Goal: Task Accomplishment & Management: Use online tool/utility

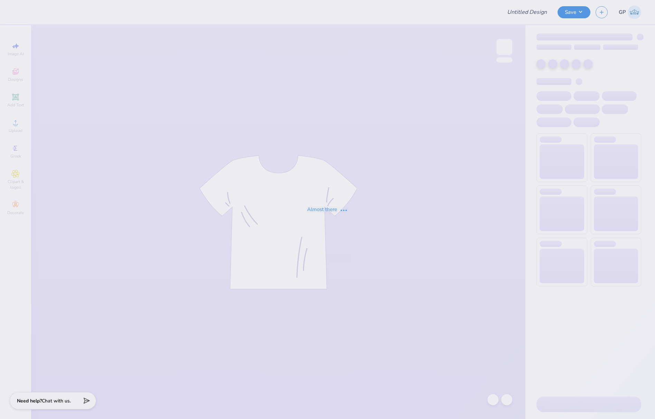
type input "man on moon ringer"
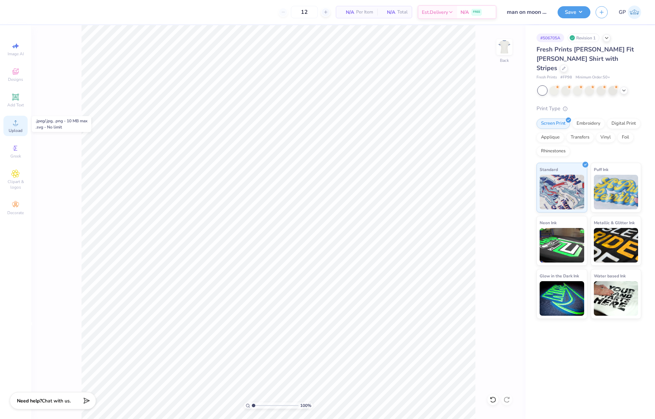
click at [13, 122] on icon at bounding box center [15, 122] width 8 height 8
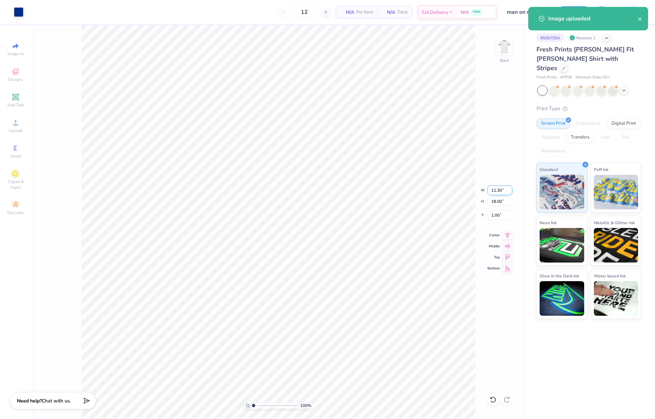
click at [498, 189] on input "11.30" at bounding box center [499, 190] width 25 height 10
click at [503, 203] on input "18.00" at bounding box center [499, 201] width 25 height 10
type input "13"
type input "8.16"
type input "13.00"
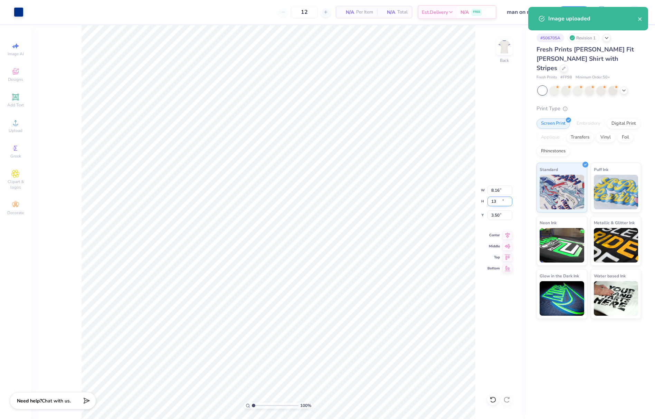
type input "3.50"
click at [493, 215] on input "3.50" at bounding box center [499, 215] width 25 height 10
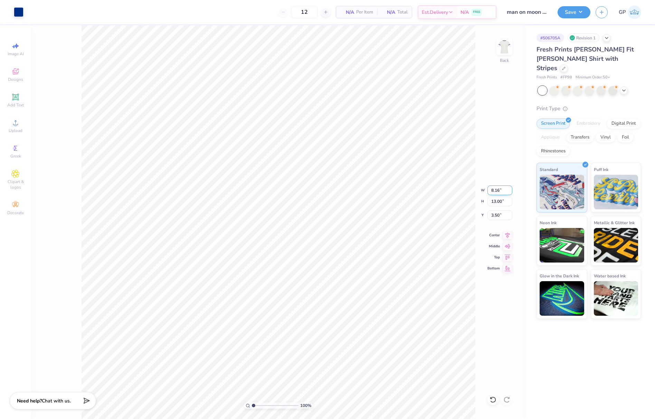
click at [494, 188] on input "8.16" at bounding box center [499, 190] width 25 height 10
type input "7.00"
type input "11.15"
click at [499, 212] on input "4.42" at bounding box center [499, 215] width 25 height 10
type input "2.50"
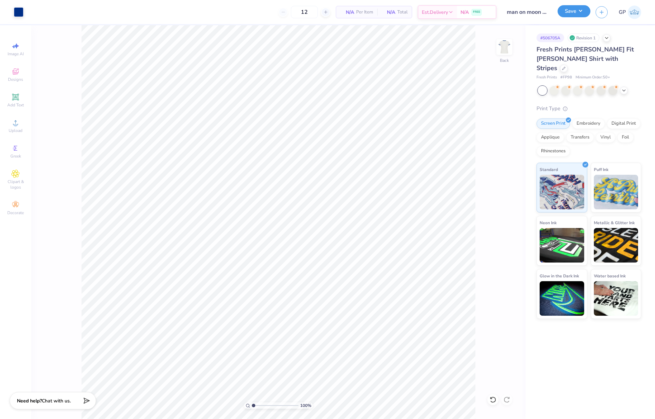
click at [570, 10] on button "Save" at bounding box center [573, 11] width 33 height 12
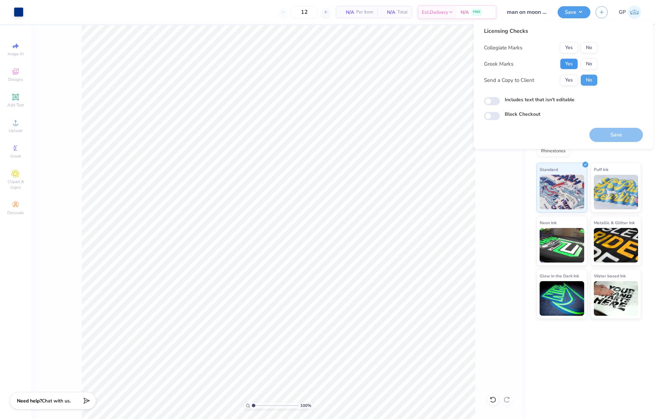
click at [563, 64] on button "Yes" at bounding box center [569, 63] width 18 height 11
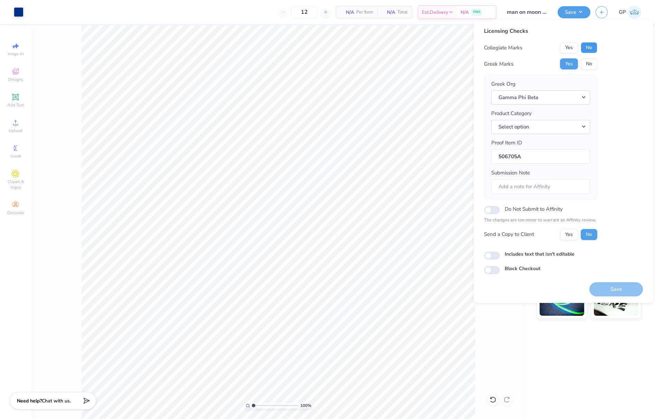
click at [583, 49] on button "No" at bounding box center [588, 47] width 17 height 11
click at [488, 257] on input "Includes text that isn't editable" at bounding box center [492, 255] width 16 height 8
checkbox input "true"
click at [609, 286] on button "Save" at bounding box center [616, 289] width 54 height 14
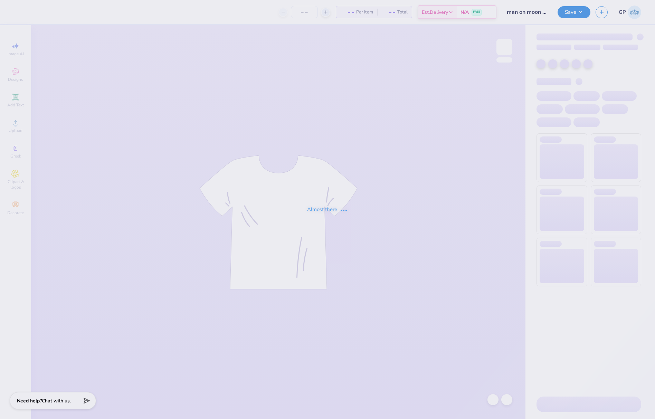
type input "man on moon ringer"
type input "50"
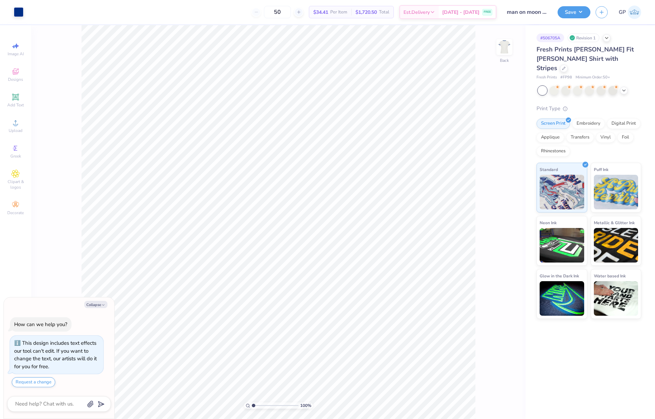
type textarea "x"
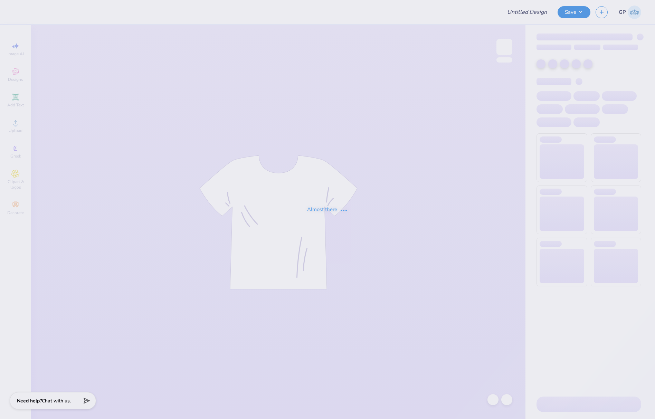
type input "PA Society Merch"
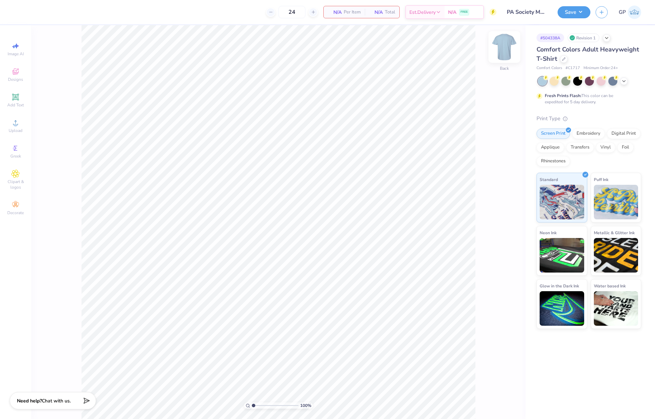
click at [510, 52] on img at bounding box center [504, 47] width 28 height 28
click at [14, 124] on circle at bounding box center [15, 125] width 4 height 4
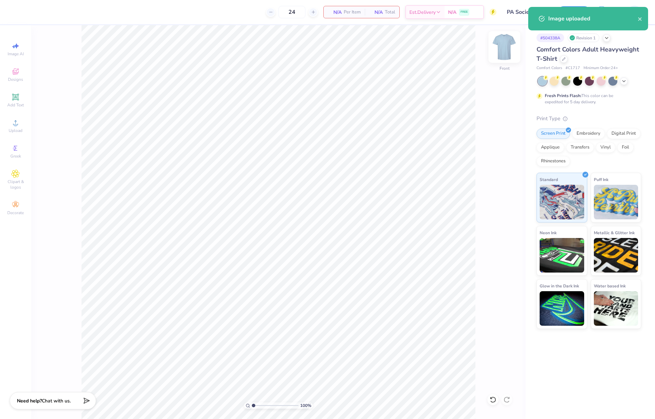
click at [497, 51] on img at bounding box center [504, 47] width 28 height 28
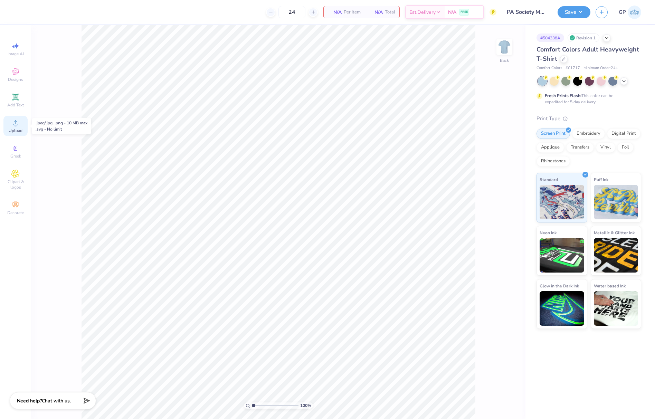
click at [17, 126] on icon at bounding box center [15, 122] width 8 height 8
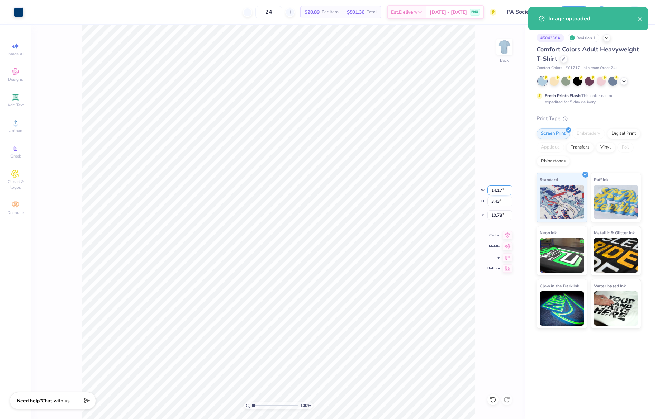
click at [500, 189] on input "14.17" at bounding box center [499, 190] width 25 height 10
type input "12.00"
type input "2.91"
click at [498, 220] on input "11.05" at bounding box center [499, 215] width 25 height 10
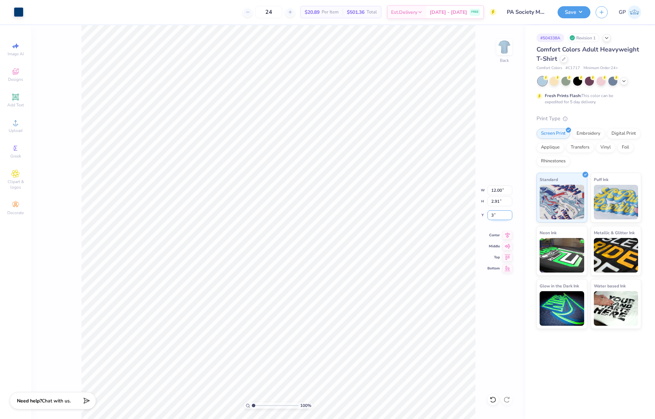
type input "3.00"
click at [501, 51] on img at bounding box center [504, 47] width 28 height 28
click at [18, 126] on icon at bounding box center [15, 122] width 8 height 8
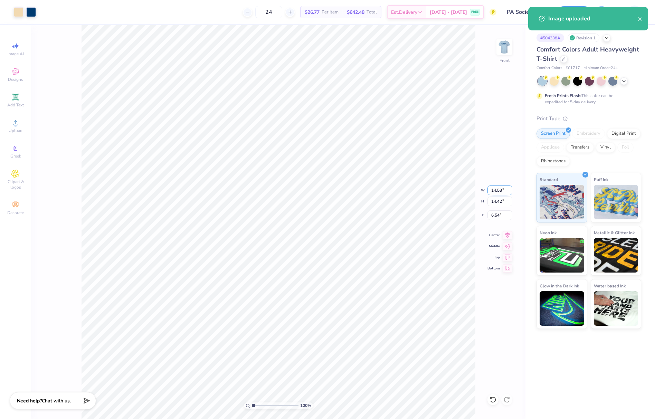
click at [494, 187] on input "14.53" at bounding box center [499, 190] width 25 height 10
type input "12.00"
type input "11.90"
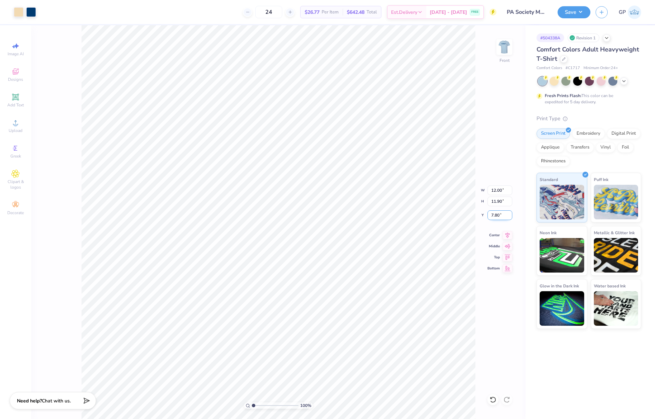
click at [495, 217] on input "7.80" at bounding box center [499, 215] width 25 height 10
type input "3.00"
click at [568, 16] on button "Save" at bounding box center [573, 11] width 33 height 12
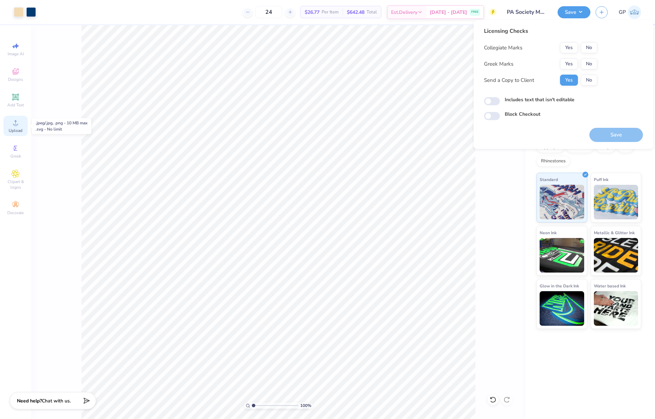
click at [13, 130] on span "Upload" at bounding box center [16, 131] width 14 height 6
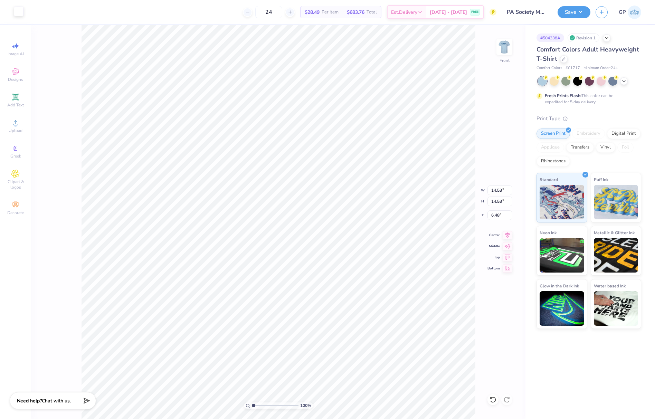
click at [19, 10] on div at bounding box center [19, 12] width 10 height 10
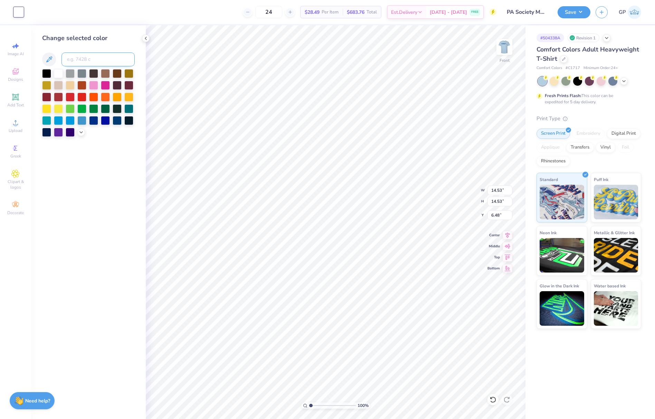
click at [73, 58] on input at bounding box center [97, 59] width 73 height 14
type input "541"
type input "0.87"
drag, startPoint x: 313, startPoint y: 405, endPoint x: 318, endPoint y: 402, distance: 5.6
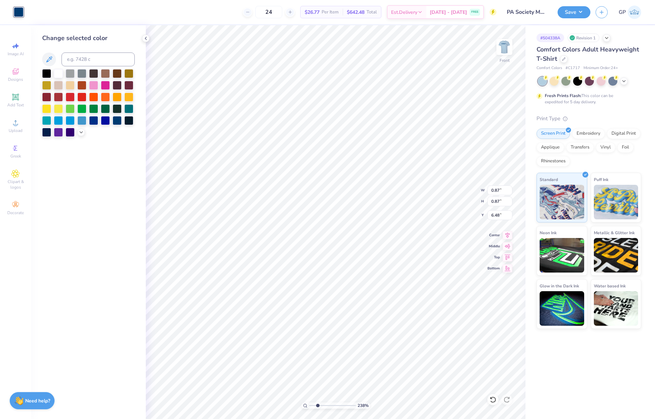
click at [317, 403] on input "range" at bounding box center [332, 405] width 47 height 6
type input "1.86"
click at [314, 402] on input "range" at bounding box center [332, 405] width 47 height 6
type input "8.85"
drag, startPoint x: 316, startPoint y: 404, endPoint x: 323, endPoint y: 402, distance: 7.5
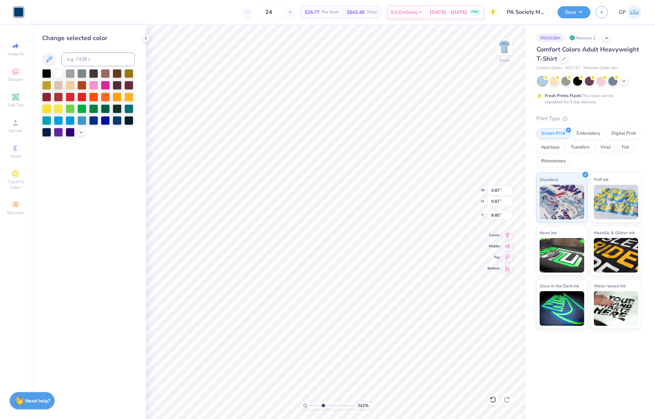
click at [323, 402] on input "range" at bounding box center [332, 405] width 47 height 6
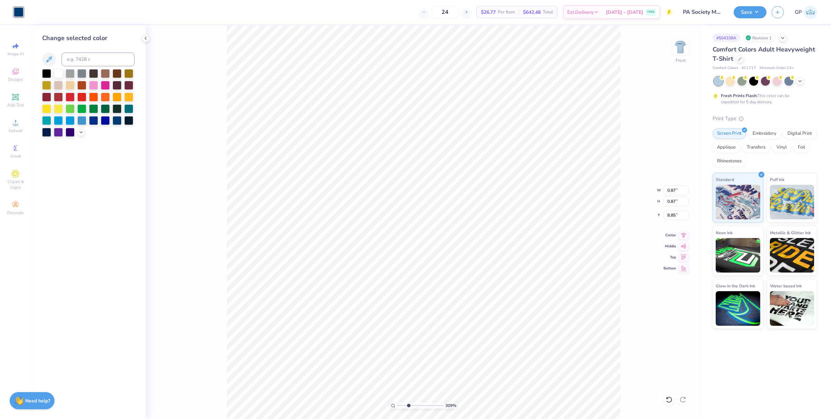
click at [408, 403] on input "range" at bounding box center [420, 405] width 47 height 6
type input "3.09"
type input "12.00"
type input "11.90"
type input "3.00"
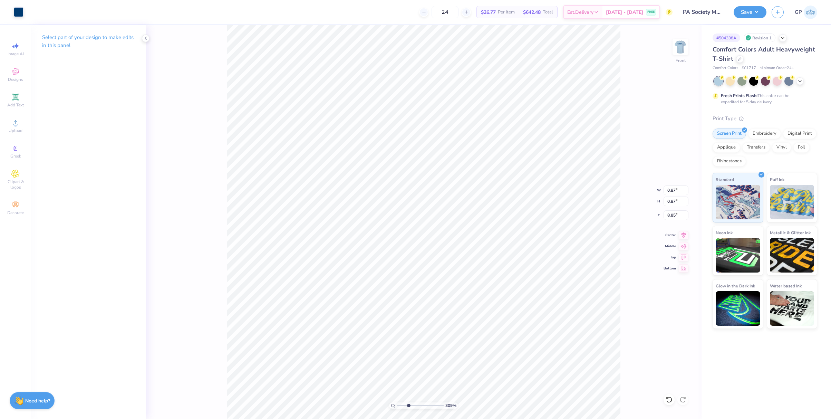
type input "0.37"
type input "0.30"
type input "9.06"
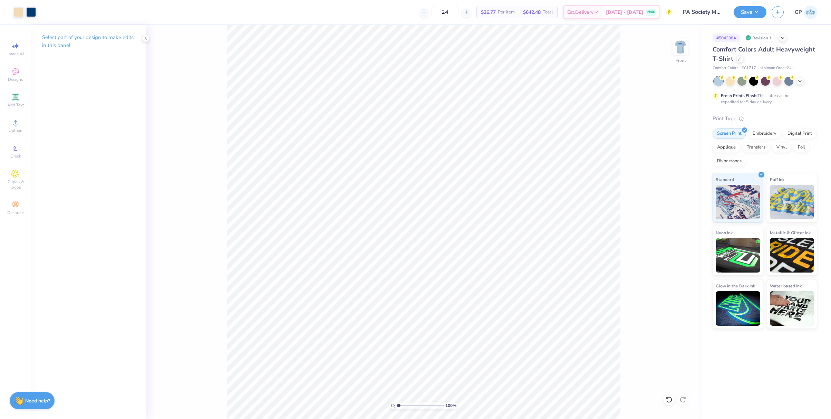
drag, startPoint x: 407, startPoint y: 405, endPoint x: 388, endPoint y: 401, distance: 19.4
type input "1"
click at [397, 402] on input "range" at bounding box center [420, 405] width 47 height 6
click at [82, 308] on div "Select part of your design to make edits in this panel" at bounding box center [88, 222] width 115 height 394
click at [16, 121] on icon at bounding box center [15, 122] width 5 height 5
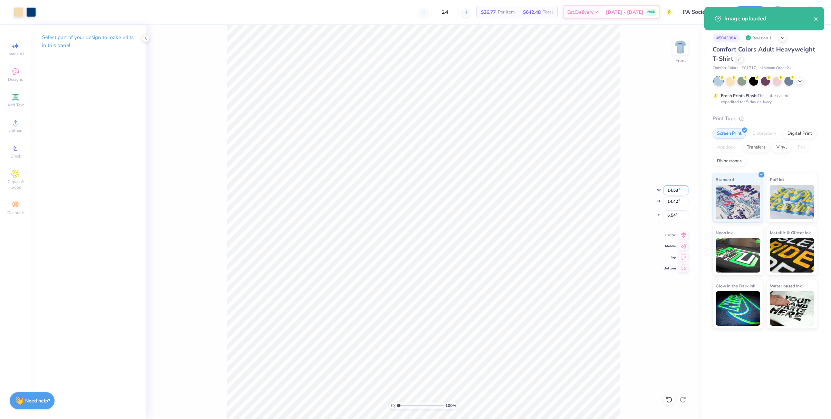
click at [654, 191] on input "14.53" at bounding box center [676, 190] width 25 height 10
type input "12.00"
type input "11.90"
click at [654, 213] on input "7.80" at bounding box center [676, 215] width 25 height 10
type input "3.00"
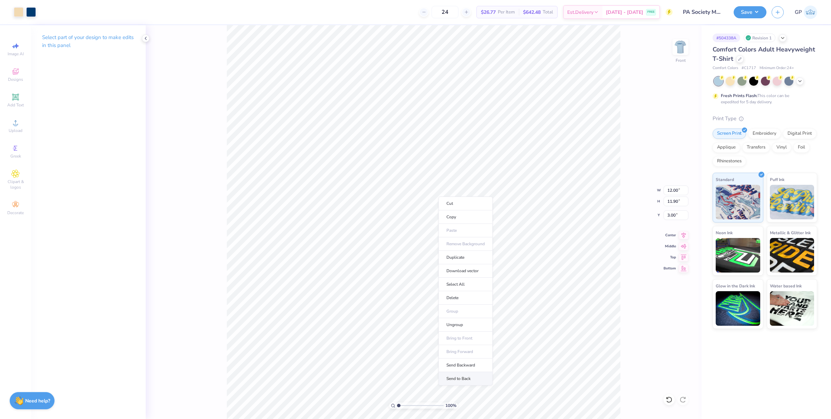
click at [464, 376] on li "Send to Back" at bounding box center [465, 378] width 54 height 13
click at [654, 9] on button "Save" at bounding box center [750, 11] width 33 height 12
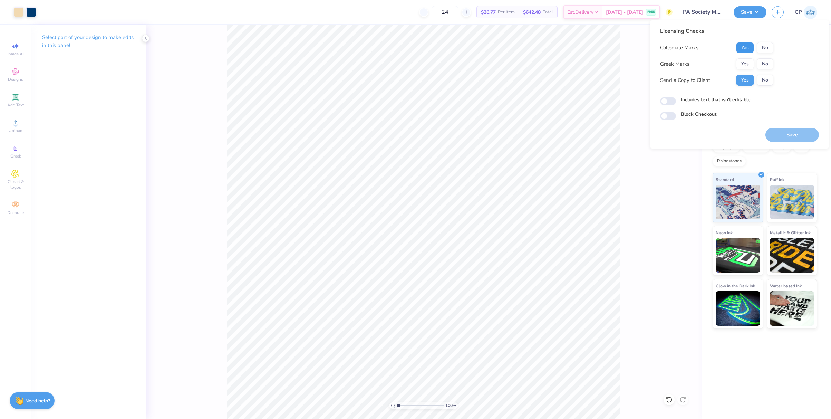
click at [654, 48] on button "Yes" at bounding box center [745, 47] width 18 height 11
click at [654, 59] on button "No" at bounding box center [765, 63] width 17 height 11
click at [654, 100] on input "Includes text that isn't editable" at bounding box center [668, 101] width 16 height 8
checkbox input "true"
click at [654, 134] on button "Save" at bounding box center [792, 135] width 54 height 14
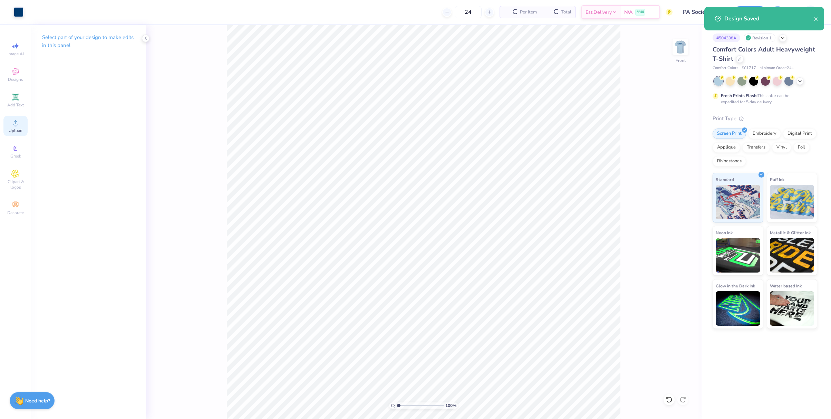
click at [18, 127] on div "Upload" at bounding box center [15, 126] width 24 height 20
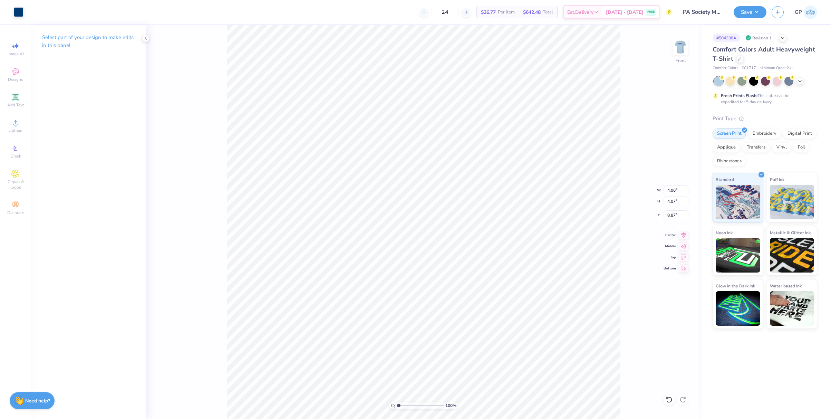
type input "11.71"
type input "5.27"
click at [654, 189] on input "6.65" at bounding box center [676, 190] width 25 height 10
type input "12.00"
type input "11.90"
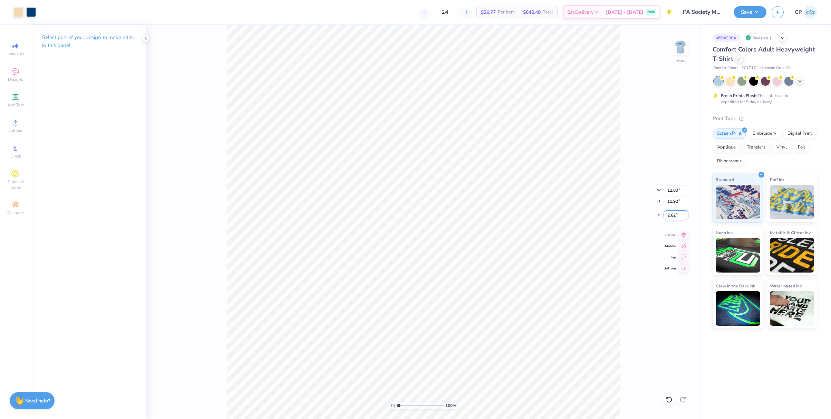
click at [654, 214] on input "2.62" at bounding box center [676, 215] width 25 height 10
type input "3.00"
click at [456, 356] on li "Send to Back" at bounding box center [453, 355] width 54 height 13
click at [654, 47] on img at bounding box center [681, 47] width 28 height 28
click at [654, 14] on button "Save" at bounding box center [750, 11] width 33 height 12
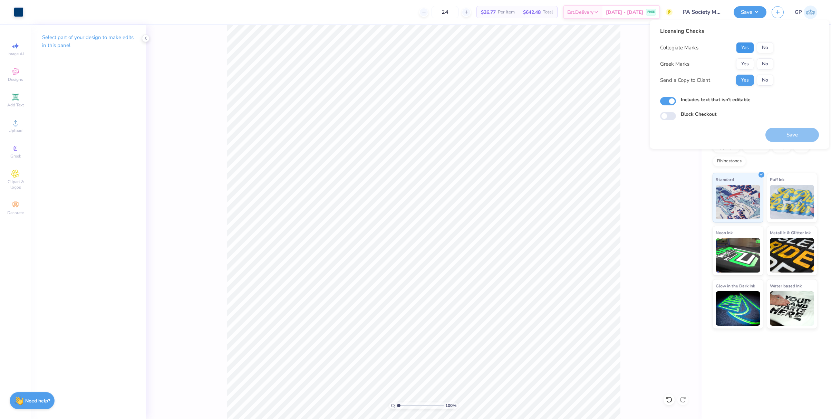
click at [654, 46] on button "Yes" at bounding box center [745, 47] width 18 height 11
click at [654, 59] on button "No" at bounding box center [765, 63] width 17 height 11
click at [654, 137] on button "Save" at bounding box center [792, 135] width 54 height 14
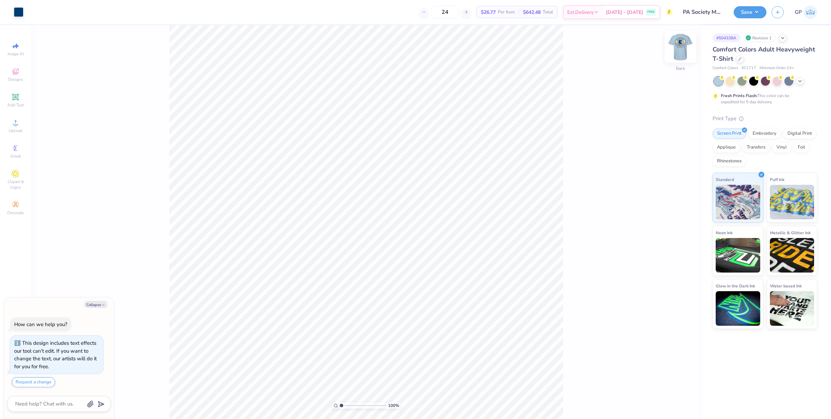
click at [684, 40] on img at bounding box center [681, 47] width 28 height 28
type textarea "x"
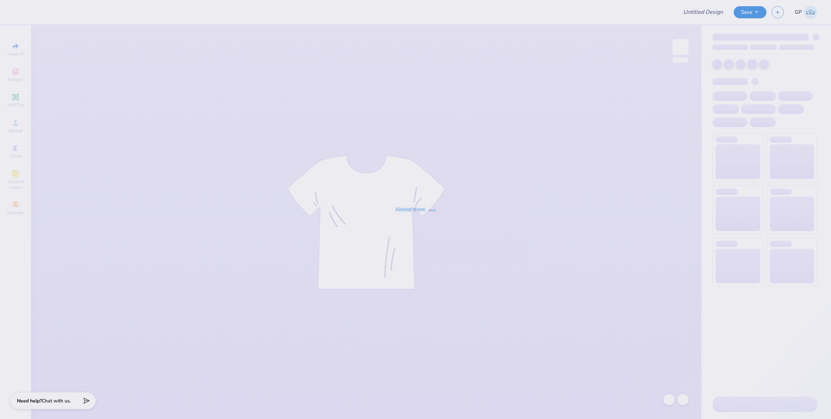
type input "PA Society Merch"
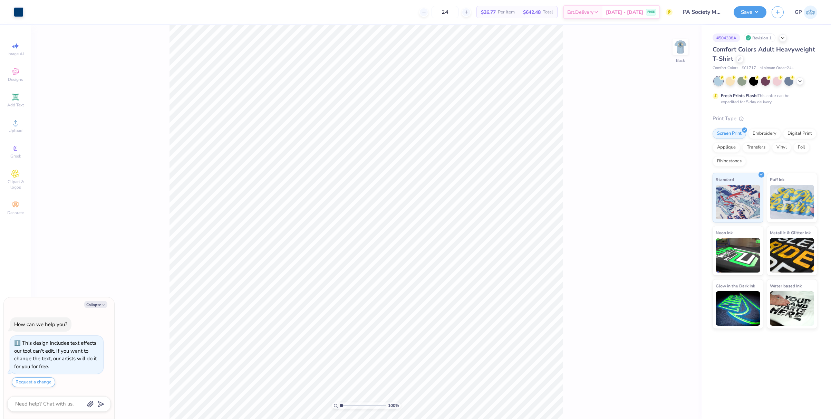
click at [691, 49] on div "100 % Back" at bounding box center [366, 222] width 670 height 394
click at [684, 47] on img at bounding box center [681, 47] width 28 height 28
type textarea "x"
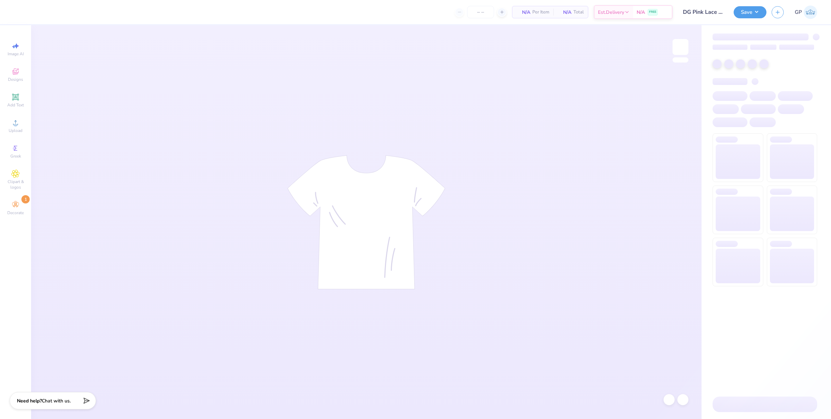
type input "24"
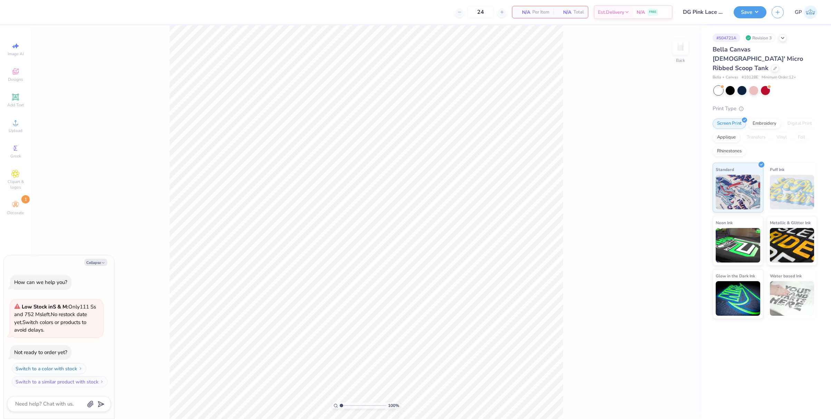
type textarea "x"
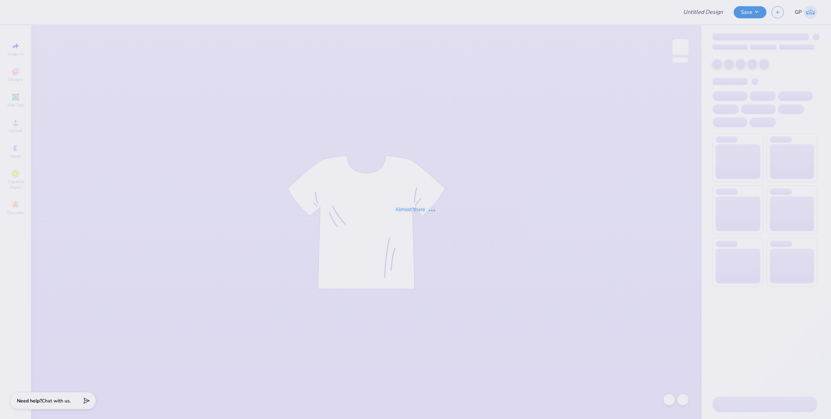
type input "DG Pink Lace Tanks"
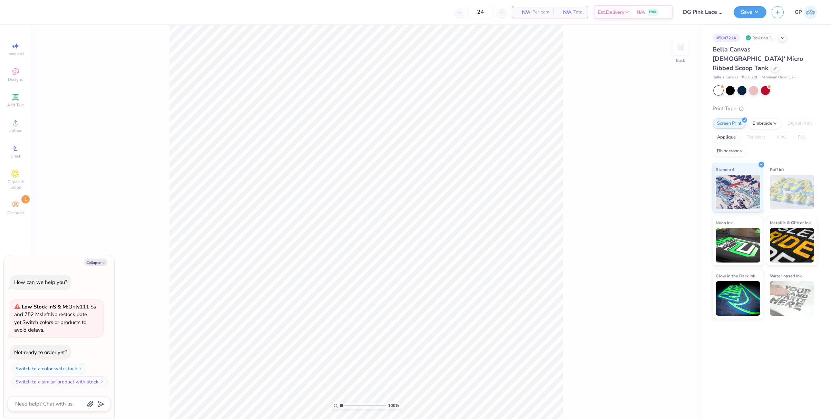
type textarea "x"
